Goal: Navigation & Orientation: Find specific page/section

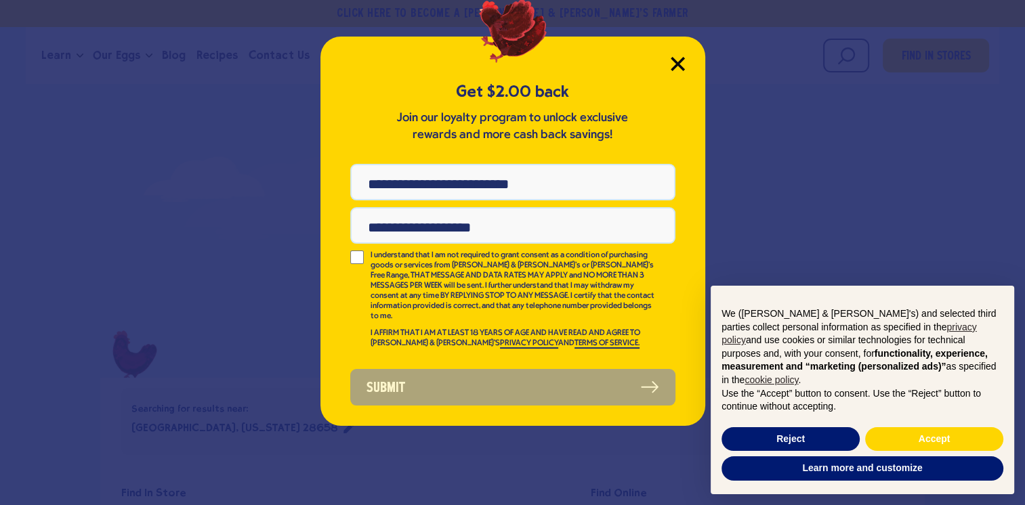
click at [678, 64] on icon "Close Modal" at bounding box center [677, 64] width 12 height 12
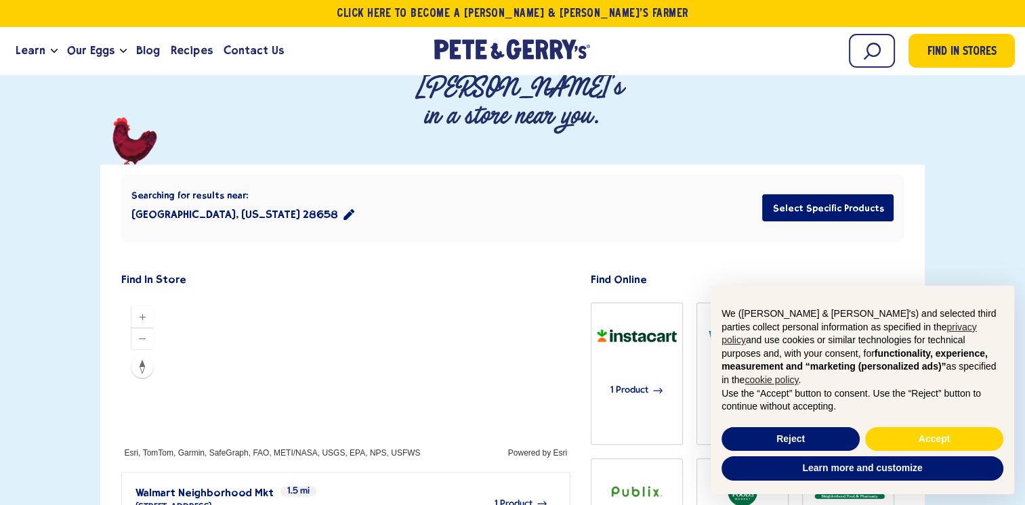
scroll to position [203, 0]
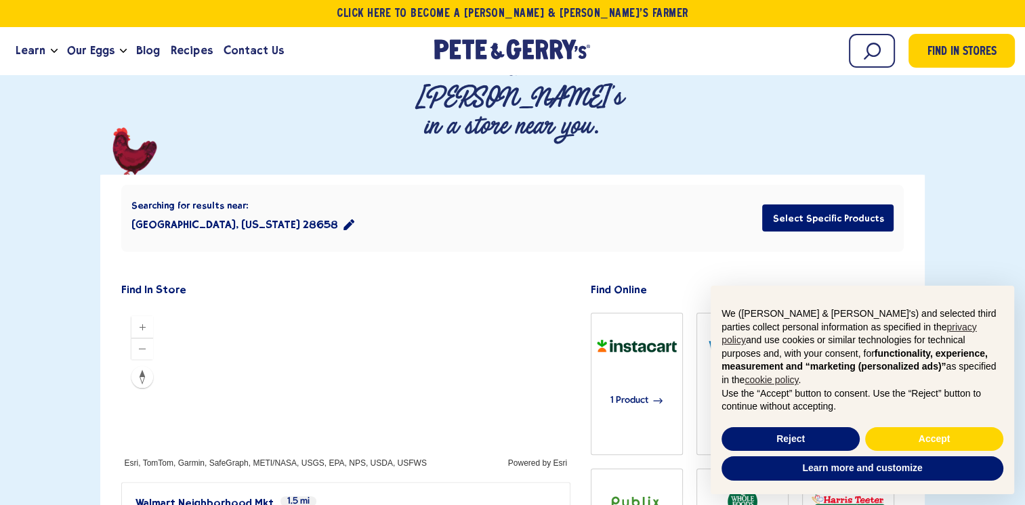
click at [417, 306] on div at bounding box center [346, 387] width 450 height 163
click at [430, 306] on div at bounding box center [346, 387] width 450 height 163
click at [804, 439] on button "Reject" at bounding box center [791, 440] width 138 height 24
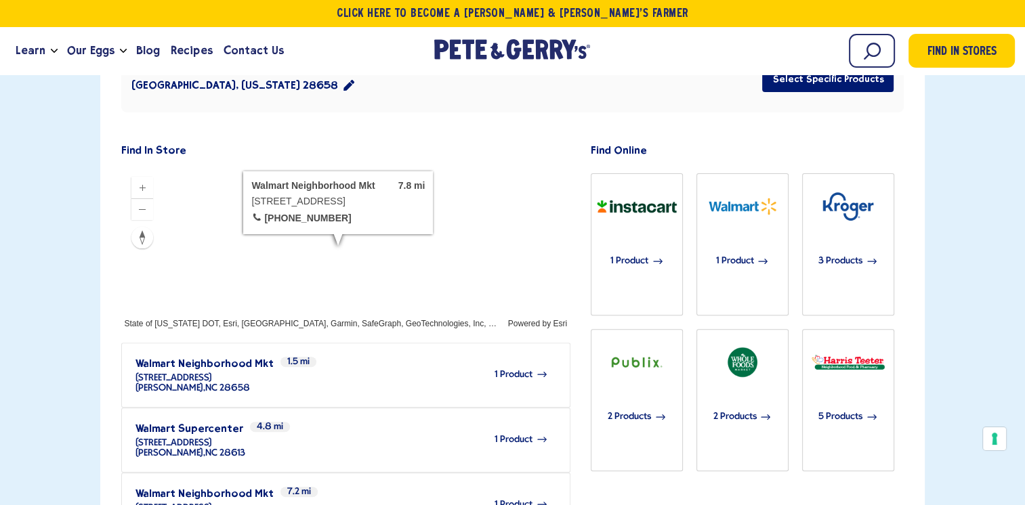
scroll to position [339, 0]
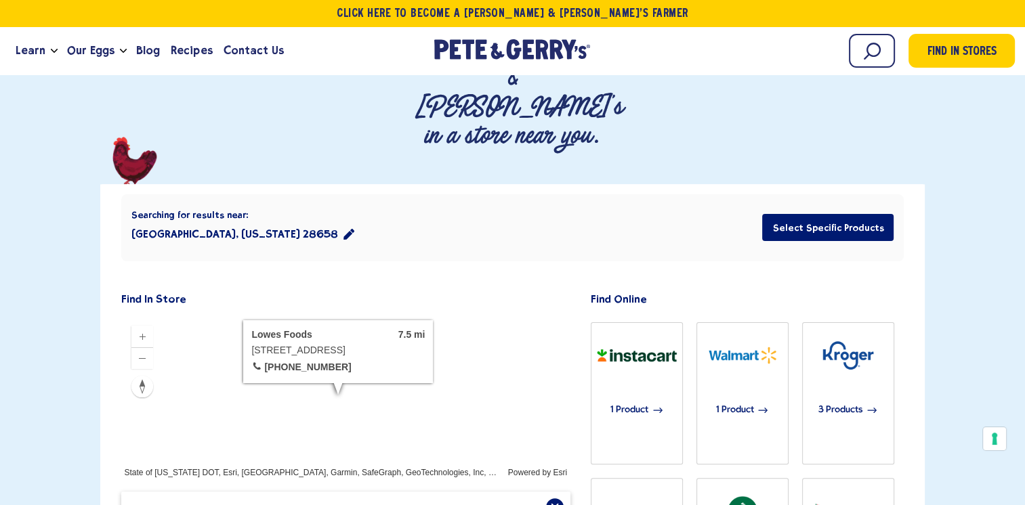
scroll to position [211, 0]
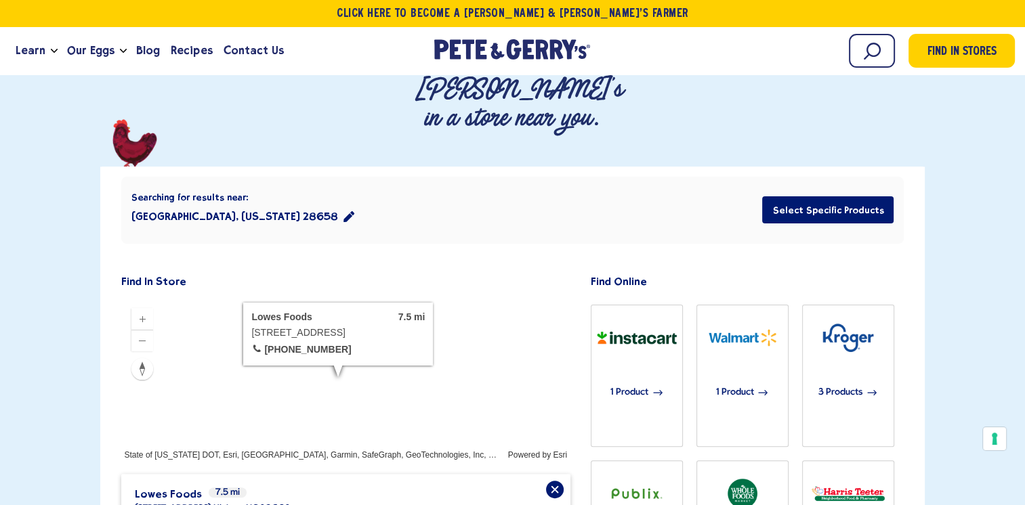
click at [325, 298] on div at bounding box center [346, 379] width 450 height 163
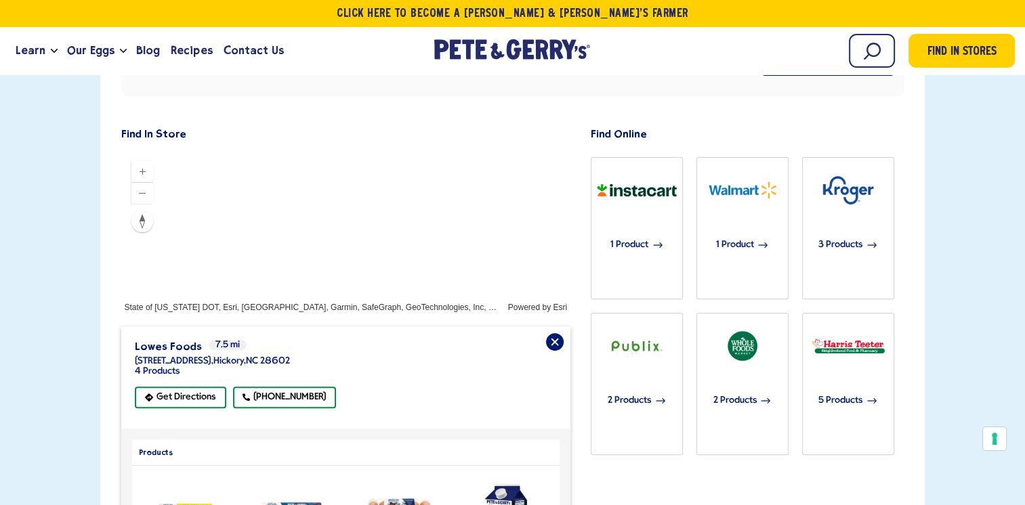
scroll to position [415, 0]
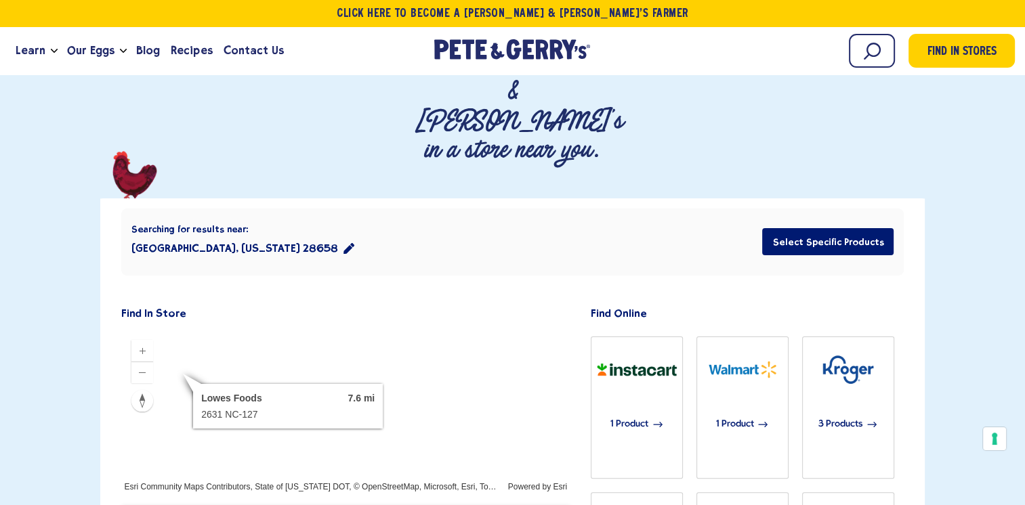
scroll to position [144, 0]
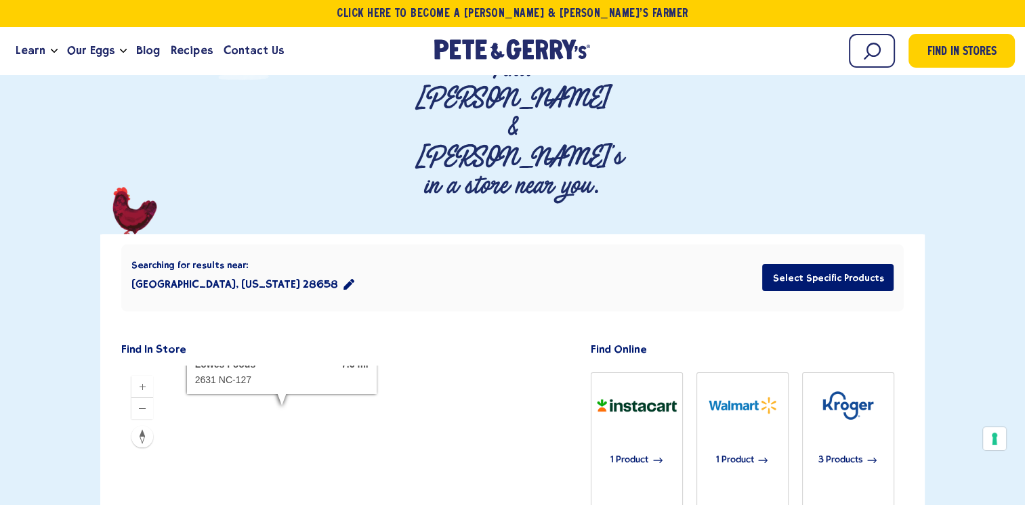
click at [377, 366] on div at bounding box center [346, 447] width 450 height 163
click at [396, 366] on div at bounding box center [346, 447] width 450 height 163
click at [402, 366] on div at bounding box center [346, 447] width 450 height 163
click at [410, 366] on div at bounding box center [346, 447] width 450 height 163
click at [302, 417] on div at bounding box center [346, 447] width 450 height 163
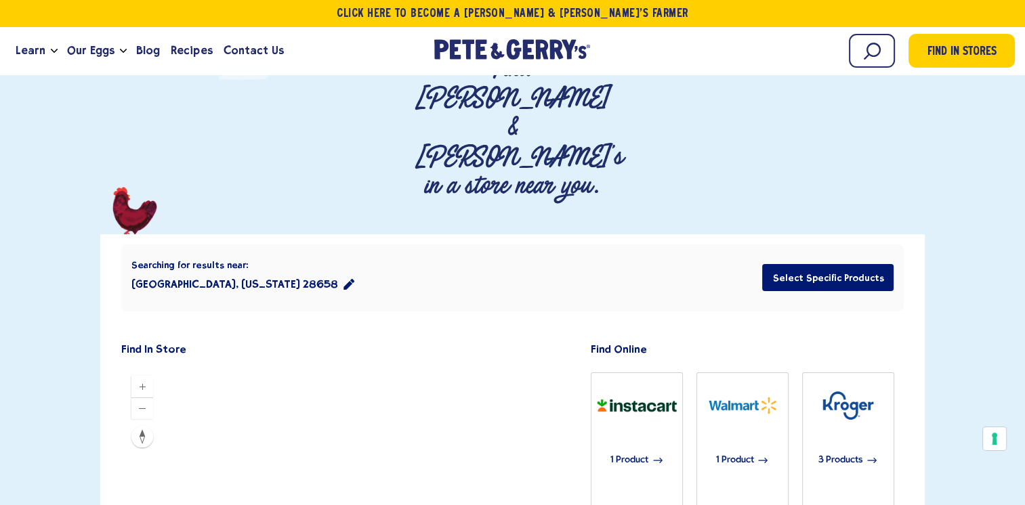
click at [331, 424] on div at bounding box center [346, 447] width 450 height 163
click at [282, 386] on div at bounding box center [346, 447] width 450 height 163
click at [369, 394] on div at bounding box center [346, 447] width 450 height 163
click at [430, 366] on div at bounding box center [346, 447] width 450 height 163
click at [469, 366] on div at bounding box center [346, 447] width 450 height 163
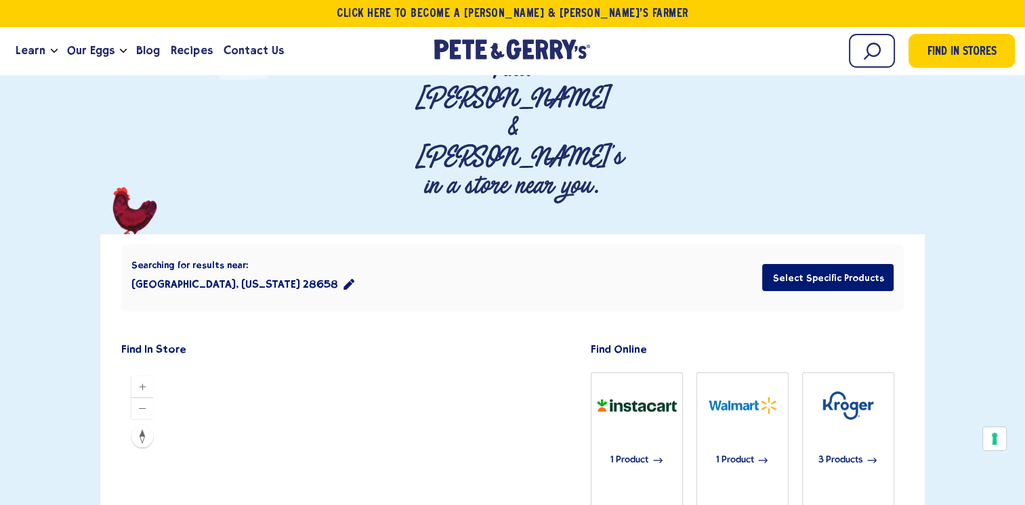
click at [396, 366] on div at bounding box center [346, 447] width 450 height 163
click at [413, 366] on div at bounding box center [346, 447] width 450 height 163
click at [356, 392] on div at bounding box center [346, 447] width 450 height 163
click at [396, 366] on div at bounding box center [346, 447] width 450 height 163
click at [370, 392] on div at bounding box center [346, 447] width 450 height 163
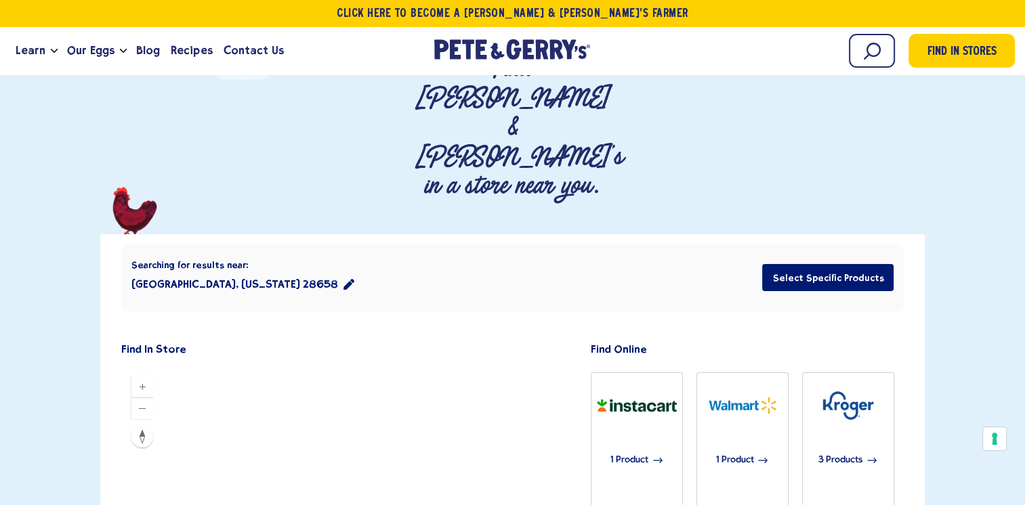
click at [362, 386] on div at bounding box center [346, 447] width 450 height 163
click at [306, 407] on div at bounding box center [346, 447] width 450 height 163
